Goal: Answer question/provide support

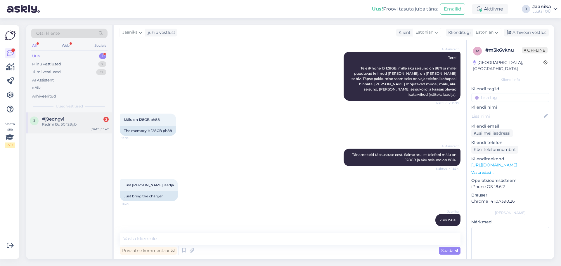
click at [64, 129] on div "j #j9edngvi 2 Redmi 13c 5G 128gb [DATE] 15:47" at bounding box center [69, 122] width 86 height 21
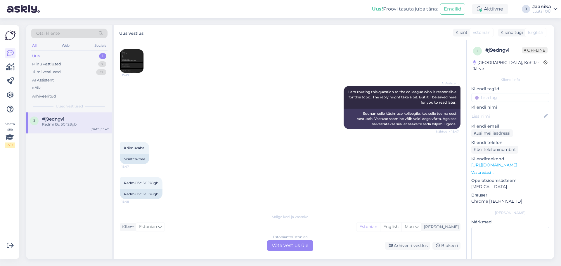
click at [268, 245] on div "Estonian to Estonian Võta vestlus üle" at bounding box center [290, 245] width 46 height 11
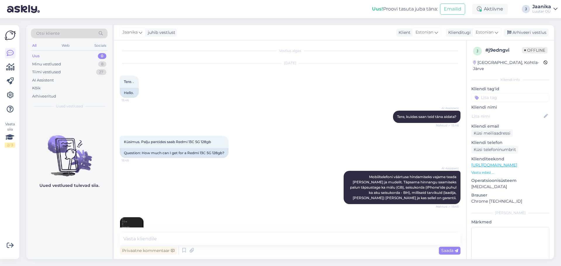
scroll to position [148, 0]
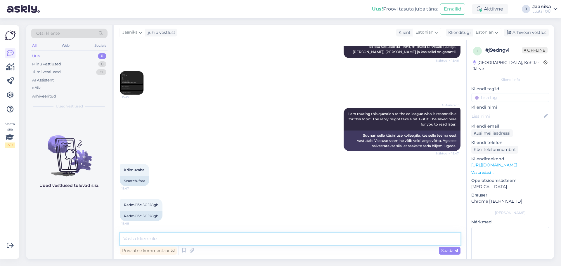
click at [169, 235] on textarea at bounding box center [290, 239] width 341 height 12
type textarea "Tere"
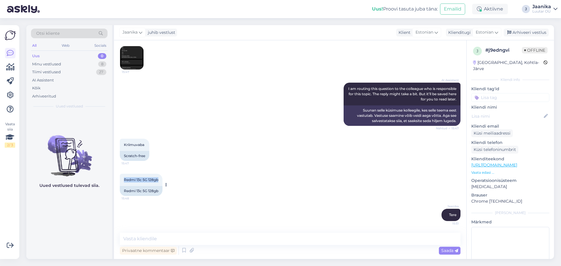
drag, startPoint x: 126, startPoint y: 178, endPoint x: 160, endPoint y: 179, distance: 33.9
click at [160, 179] on div "Redmi 13c 5G 128gb 15:48" at bounding box center [141, 180] width 43 height 12
copy span "Redmi 13c 5G 128gb"
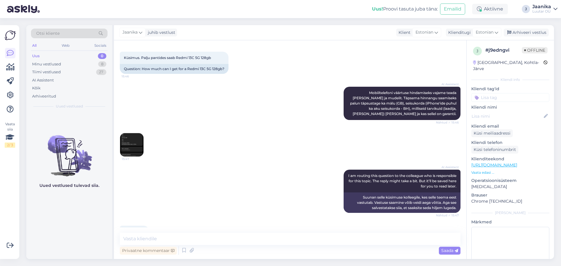
scroll to position [85, 0]
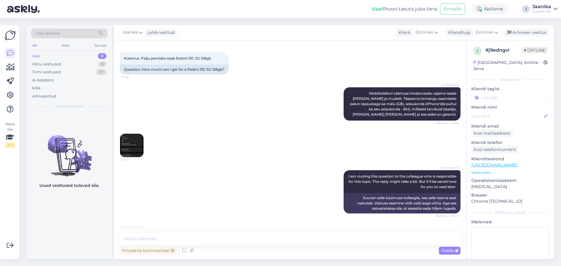
click at [130, 144] on img at bounding box center [131, 145] width 23 height 23
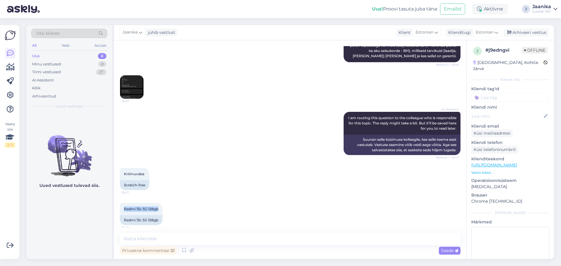
scroll to position [173, 0]
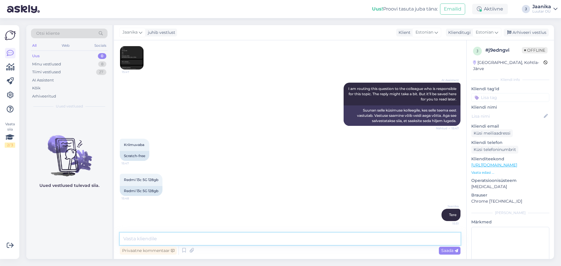
click at [179, 240] on textarea at bounding box center [290, 239] width 341 height 12
type textarea "kuni 20€"
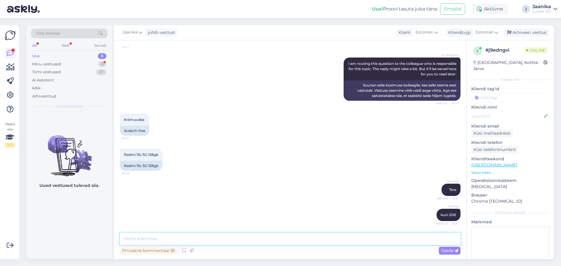
scroll to position [223, 0]
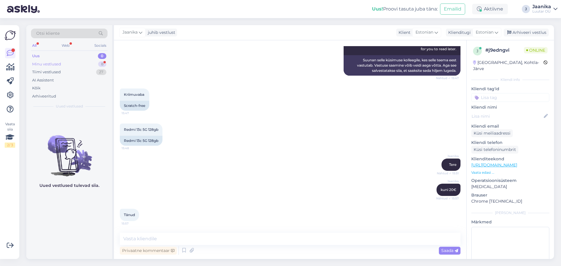
click at [53, 63] on div "Minu vestlused" at bounding box center [46, 64] width 29 height 6
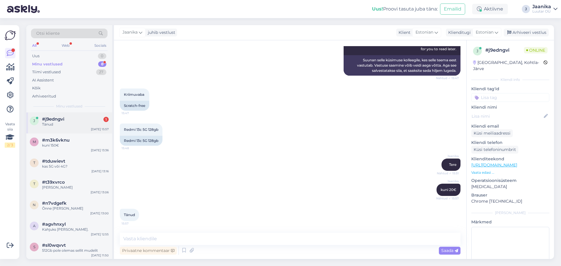
click at [65, 121] on div "#j9edngvi 1" at bounding box center [75, 119] width 67 height 5
